Goal: Register for event/course

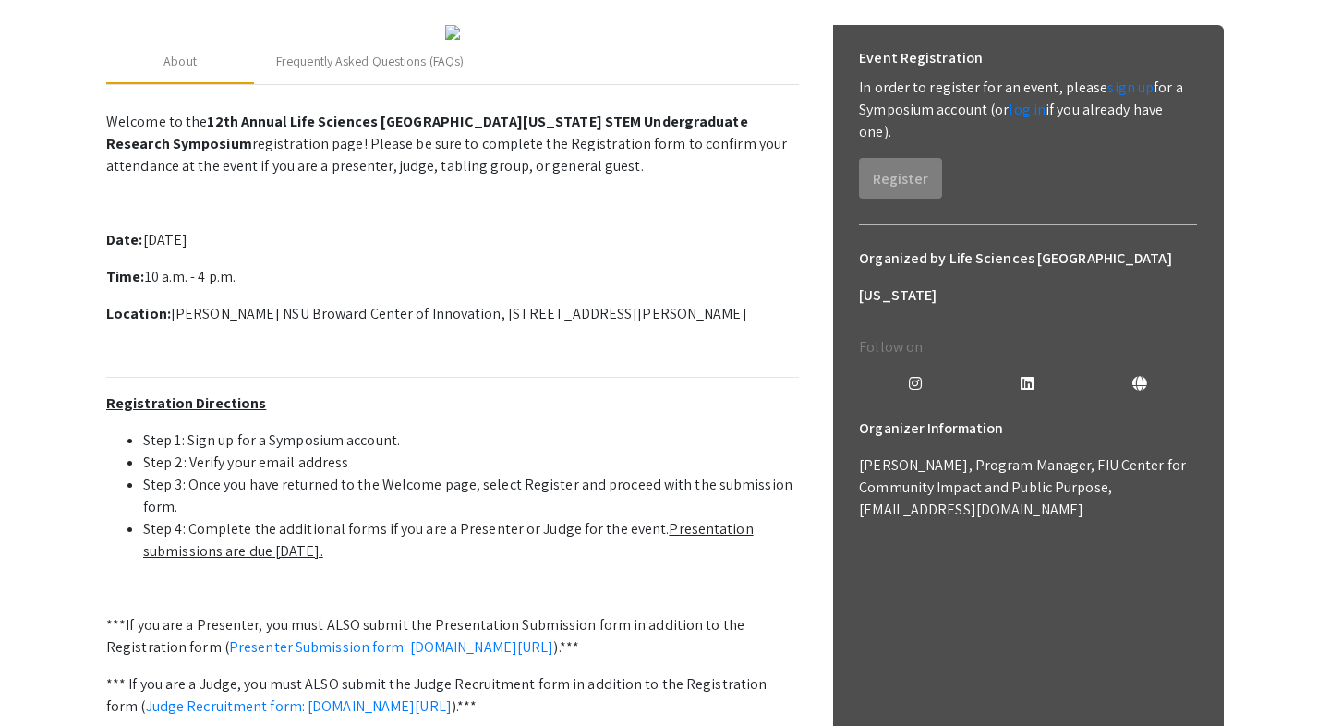
scroll to position [259, 0]
